Goal: Task Accomplishment & Management: Use online tool/utility

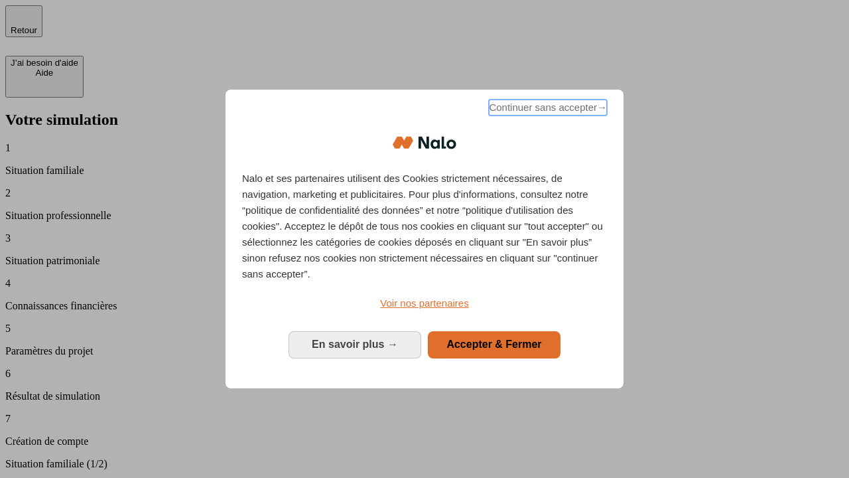
click at [547, 109] on span "Continuer sans accepter →" at bounding box center [548, 108] width 118 height 16
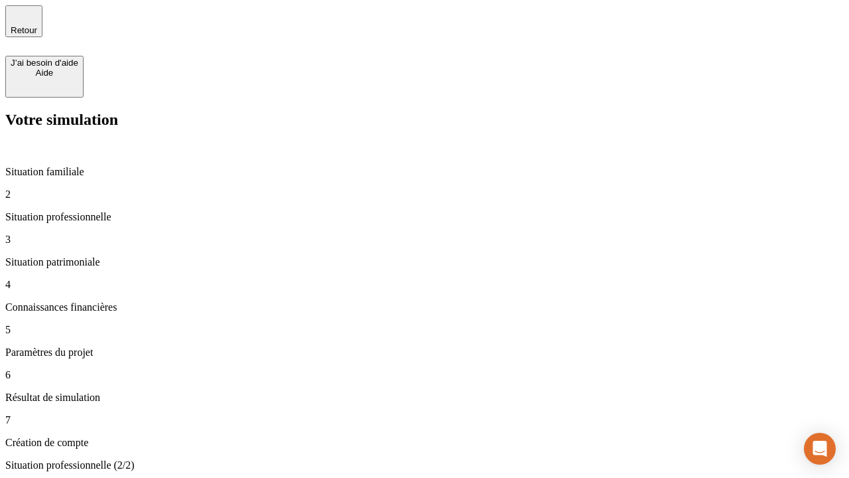
type input "30 000"
